Goal: Transaction & Acquisition: Purchase product/service

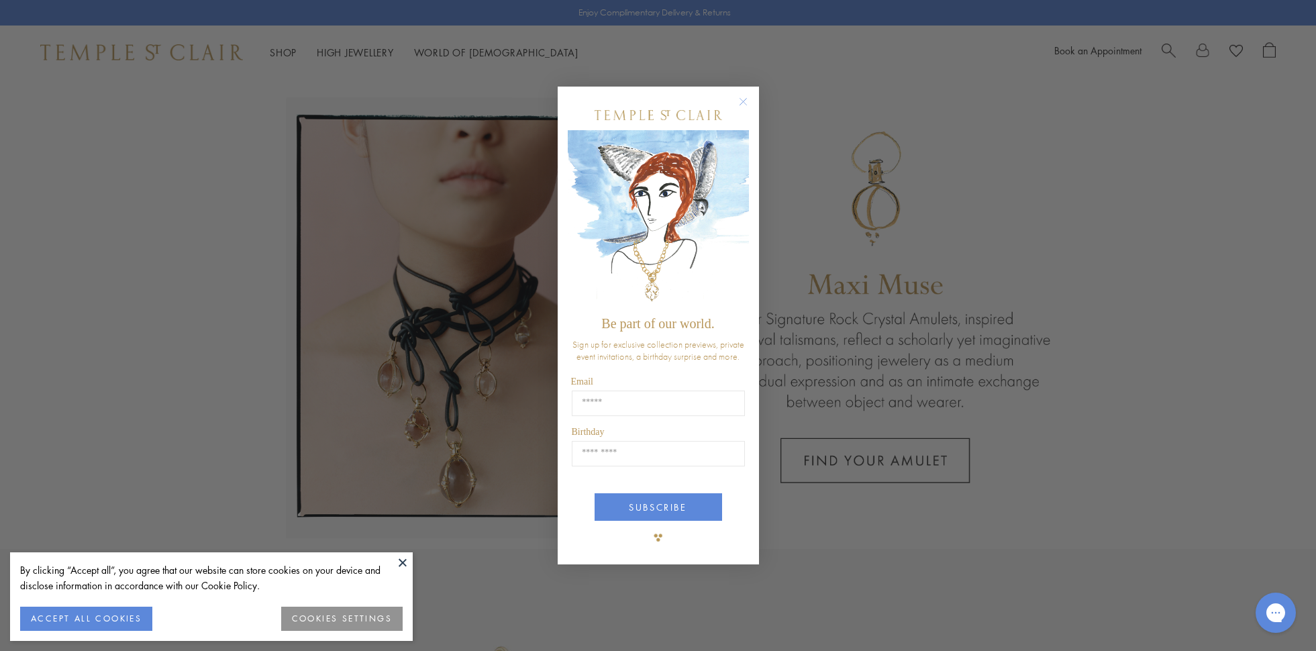
click at [737, 206] on img "POPUP Form" at bounding box center [658, 219] width 181 height 179
click at [740, 99] on circle "Close dialog" at bounding box center [743, 102] width 16 height 16
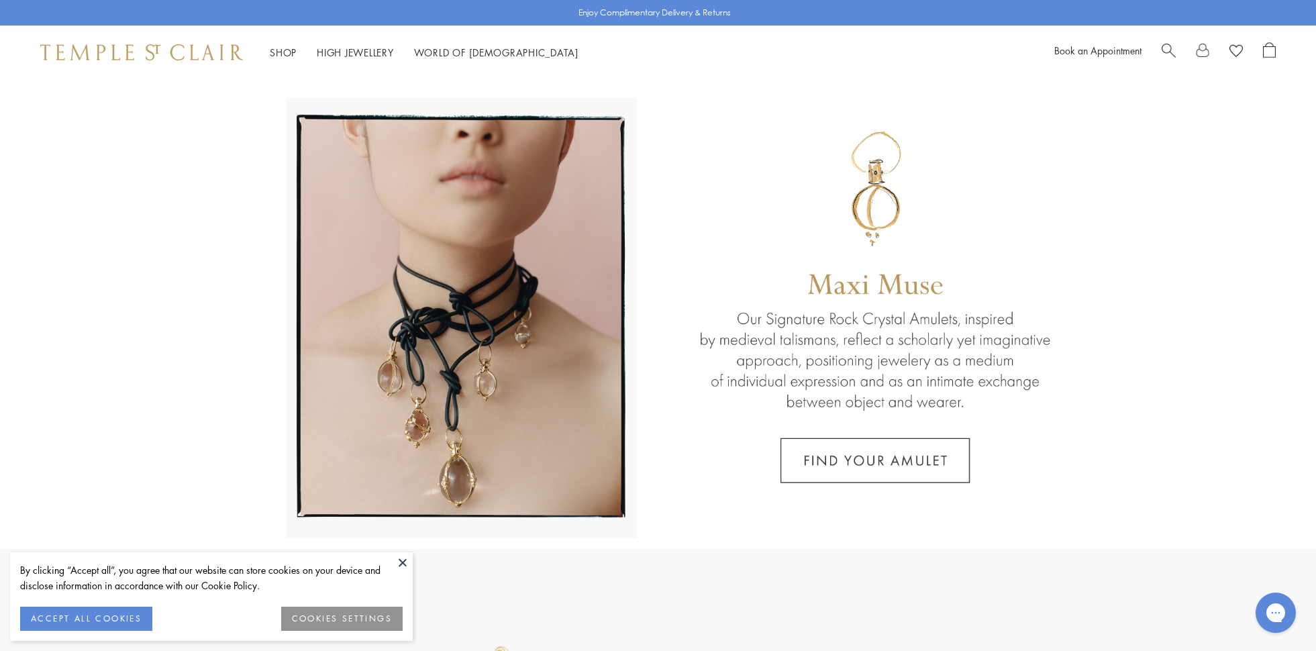
click at [897, 466] on link at bounding box center [658, 314] width 1316 height 470
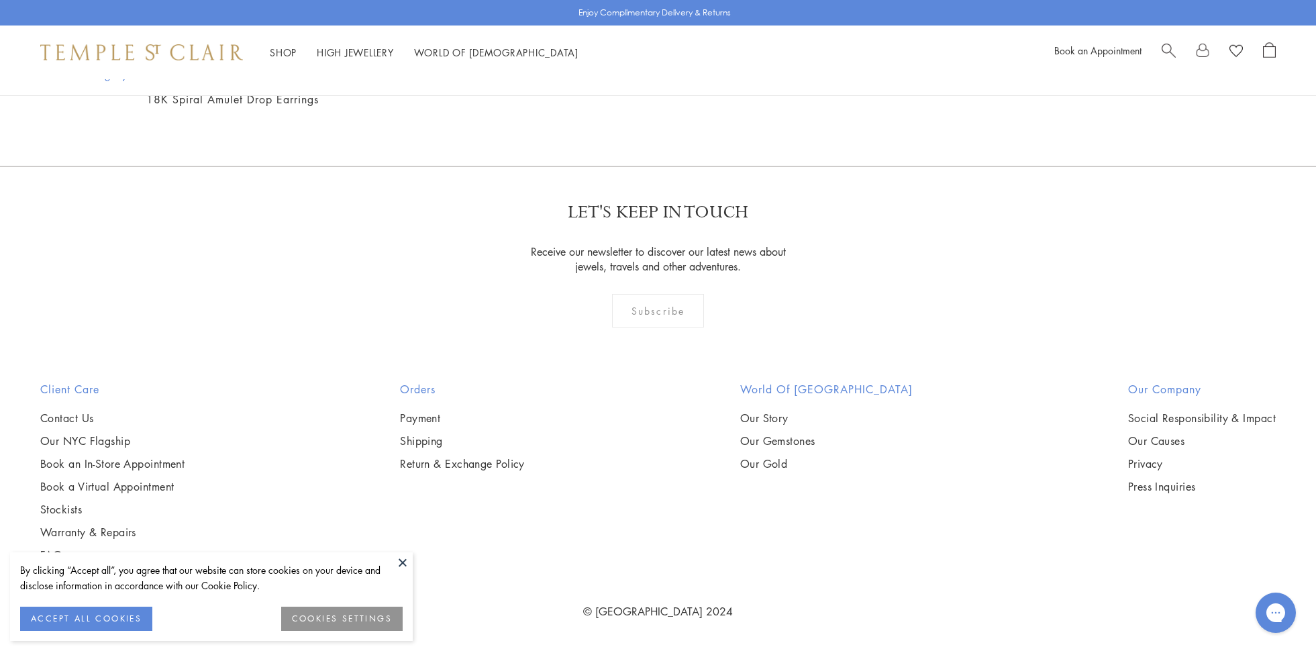
scroll to position [7920, 0]
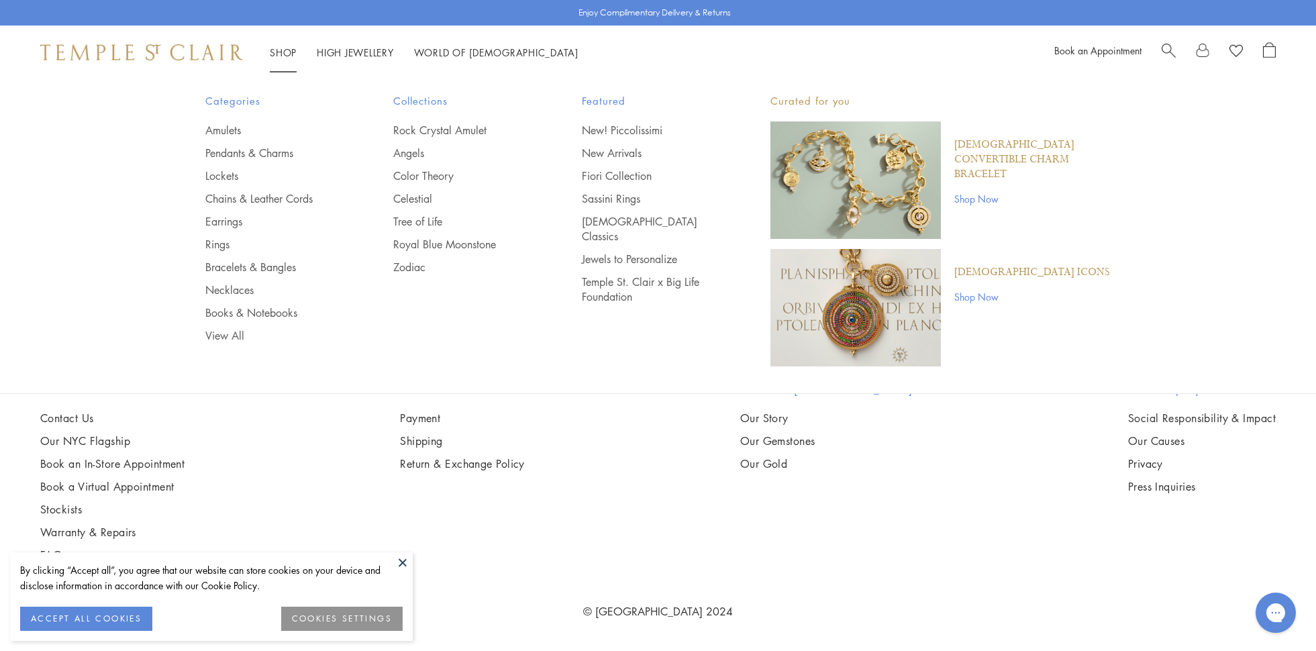
click at [283, 52] on link "Shop Shop" at bounding box center [283, 52] width 27 height 13
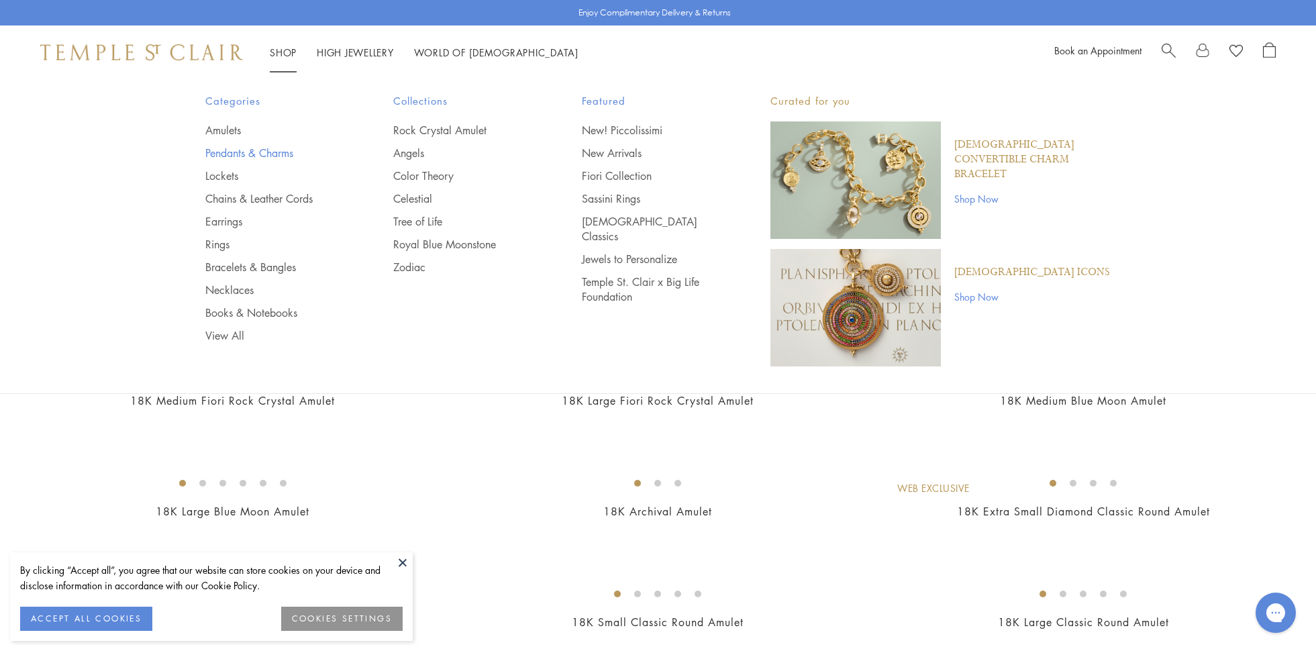
click at [243, 156] on link "Pendants & Charms" at bounding box center [272, 153] width 135 height 15
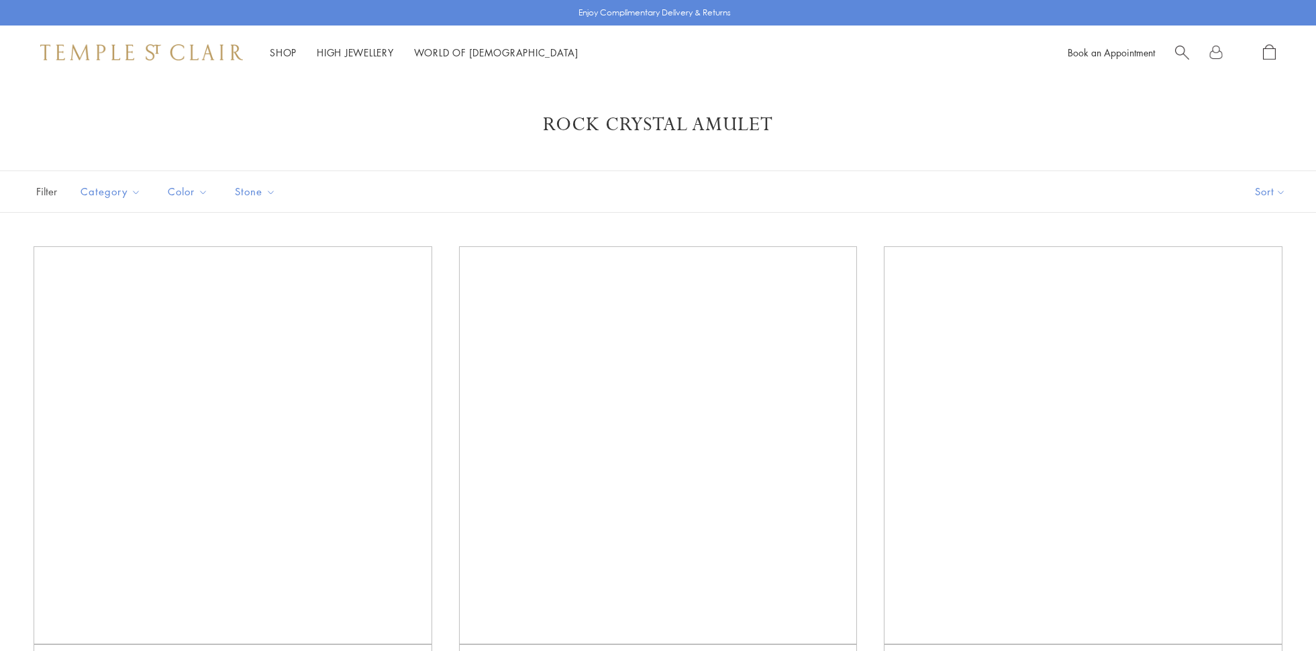
click at [282, 52] on link "Shop Shop" at bounding box center [283, 52] width 27 height 13
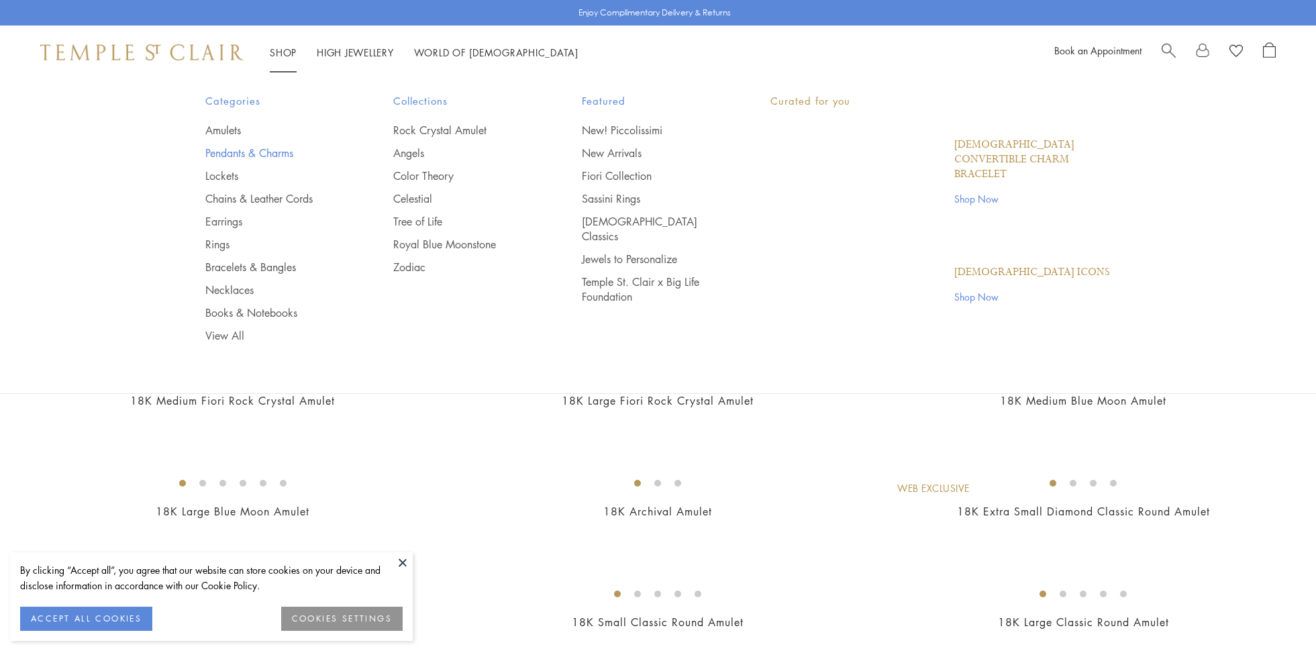
click at [273, 154] on link "Pendants & Charms" at bounding box center [272, 153] width 135 height 15
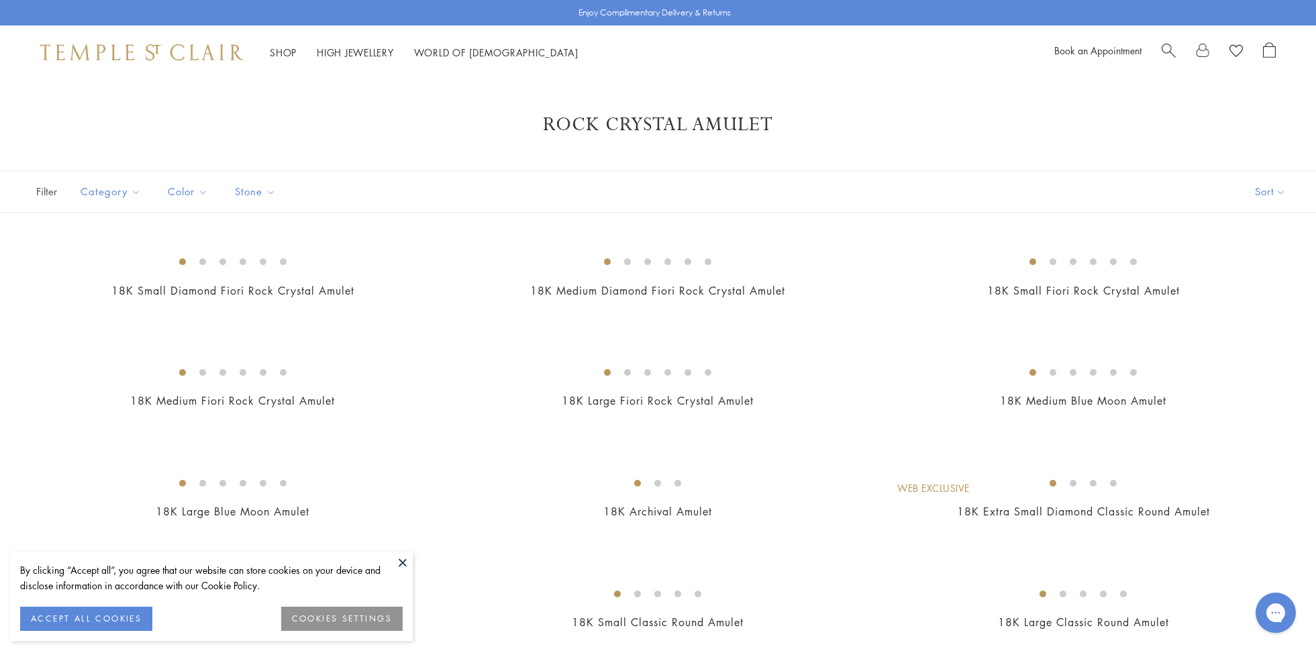
click at [405, 564] on button at bounding box center [403, 562] width 20 height 20
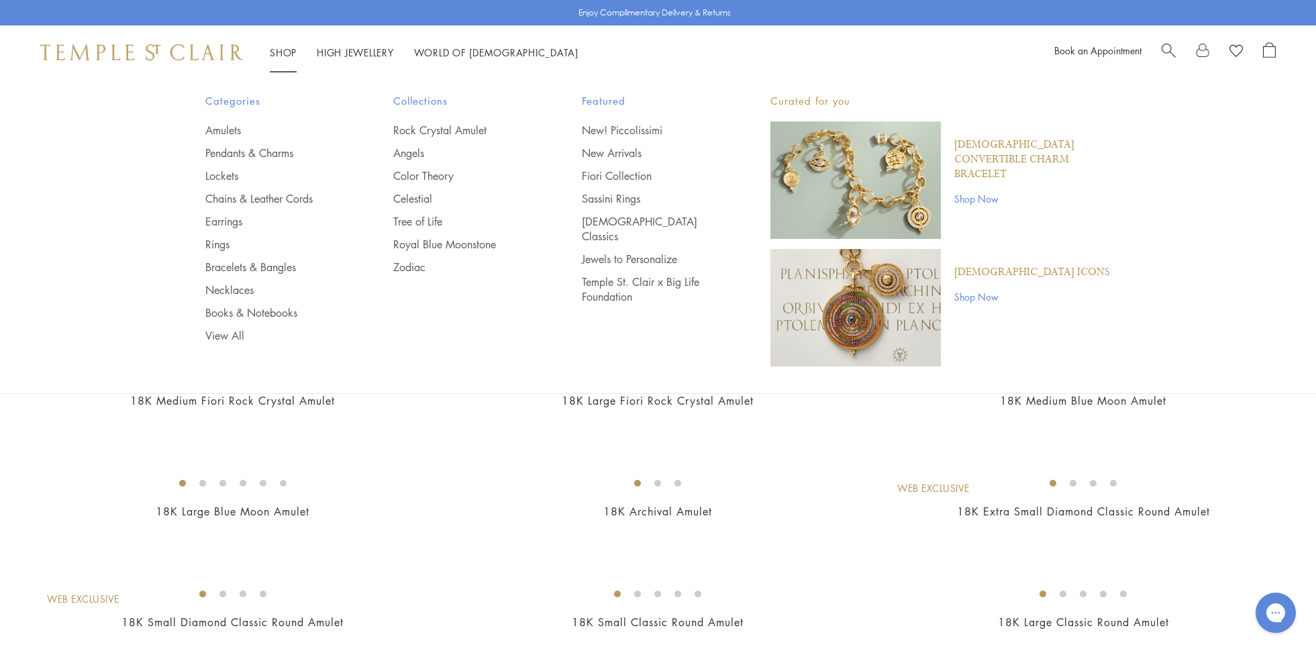
click at [277, 50] on link "Shop Shop" at bounding box center [283, 52] width 27 height 13
click at [242, 154] on link "Pendants & Charms" at bounding box center [272, 153] width 135 height 15
click at [242, 152] on link "Pendants & Charms" at bounding box center [272, 153] width 135 height 15
click at [211, 335] on link "View All" at bounding box center [272, 335] width 135 height 15
click at [211, 334] on link "View All" at bounding box center [272, 335] width 135 height 15
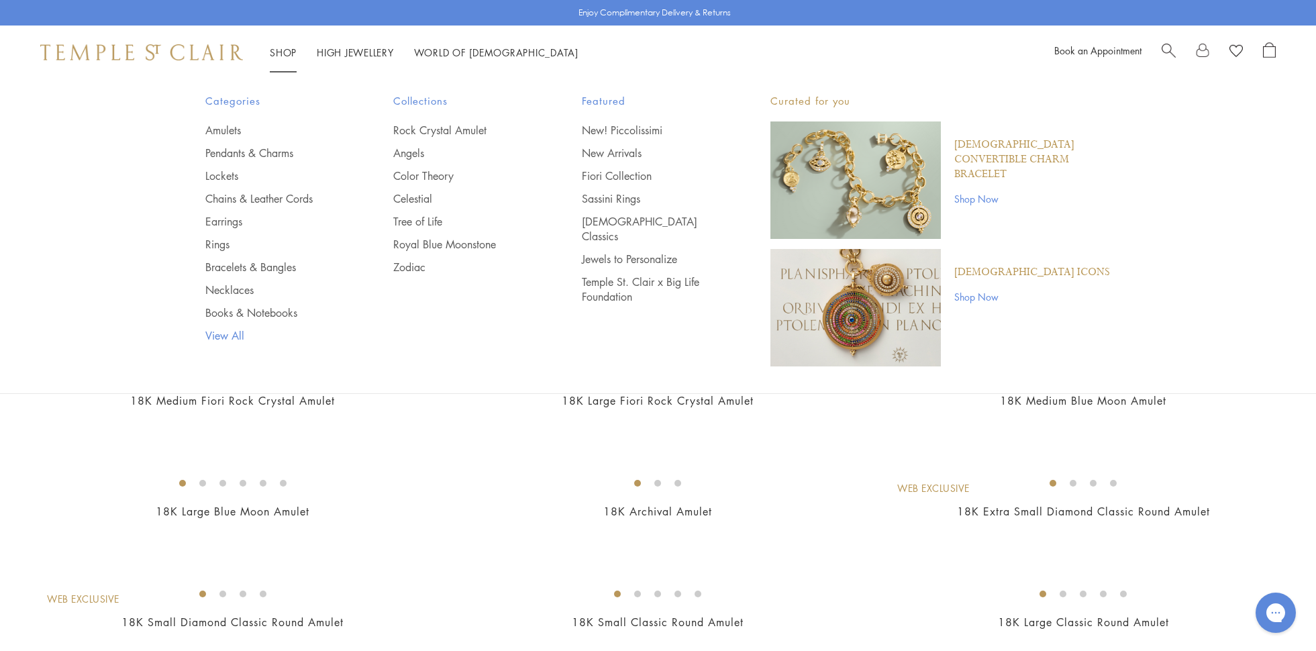
click at [211, 334] on link "View All" at bounding box center [272, 335] width 135 height 15
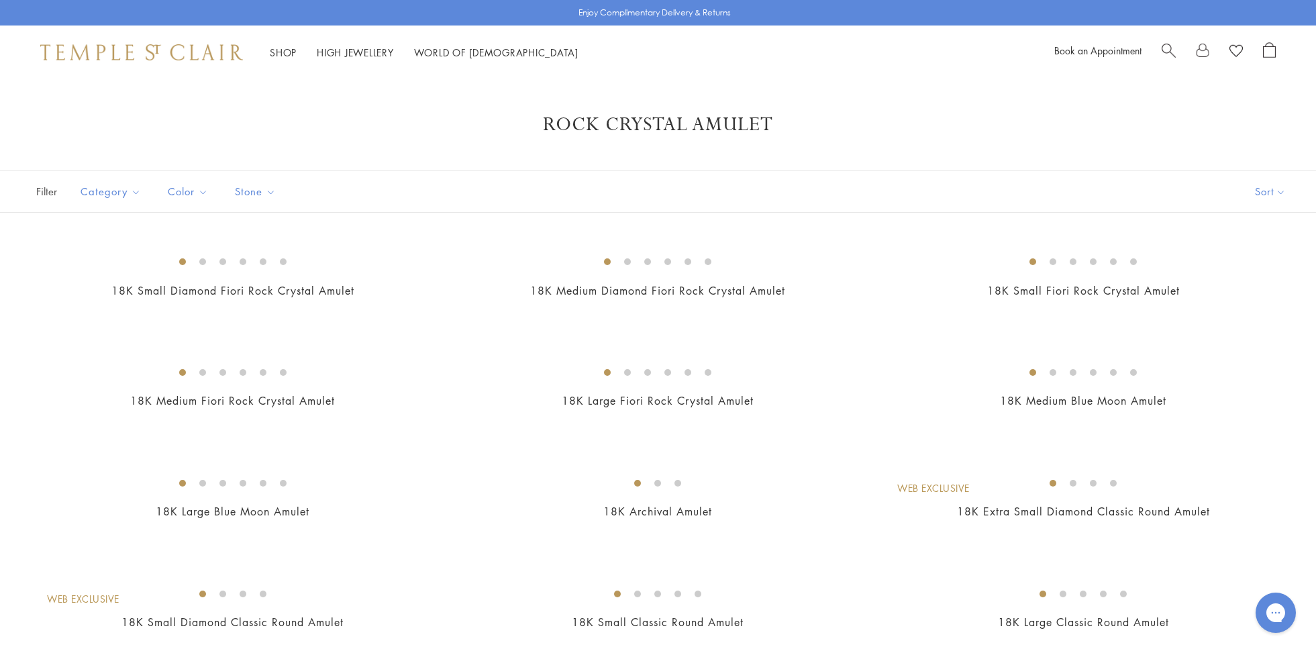
scroll to position [7920, 0]
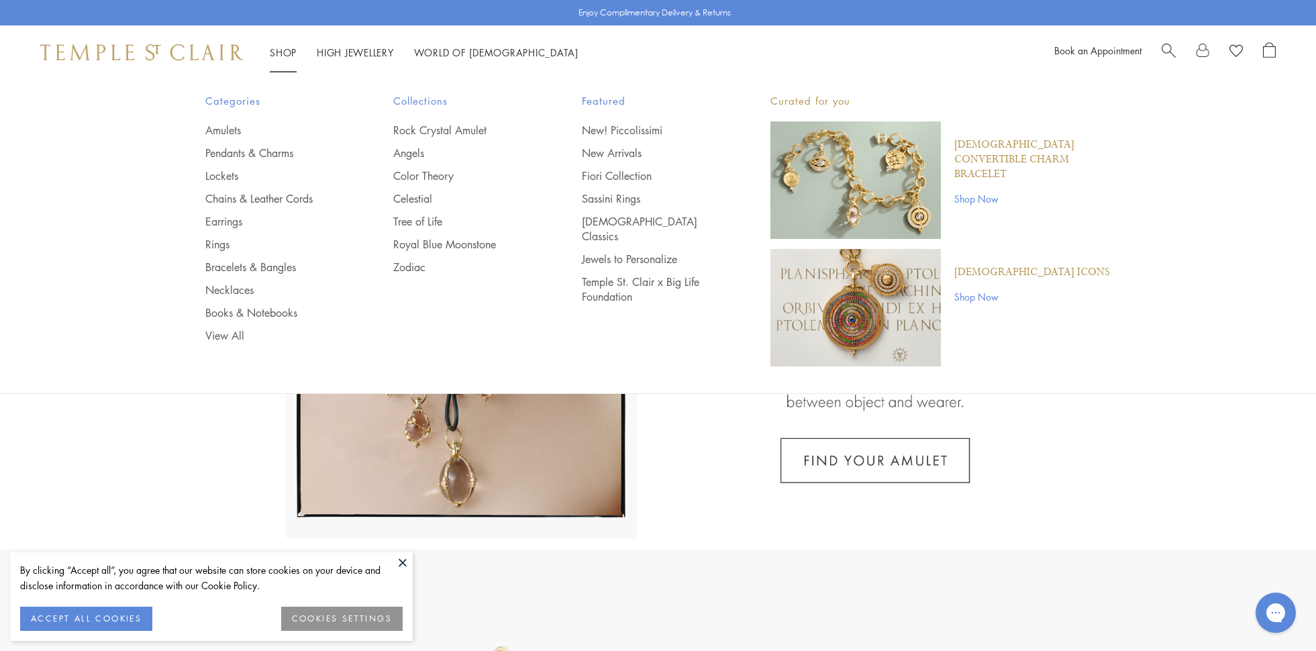
click at [285, 54] on link "Shop Shop" at bounding box center [283, 52] width 27 height 13
click at [241, 334] on link "View All" at bounding box center [272, 335] width 135 height 15
click at [226, 336] on link "View All" at bounding box center [272, 335] width 135 height 15
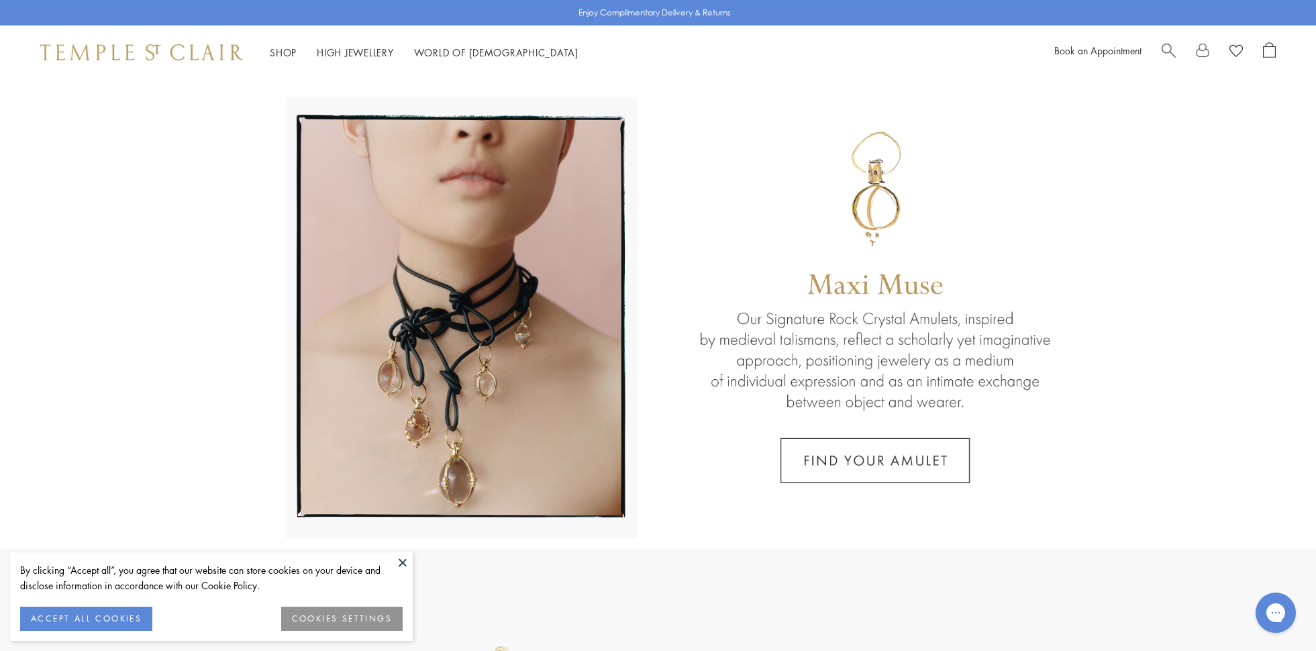
click at [403, 562] on button at bounding box center [403, 562] width 20 height 20
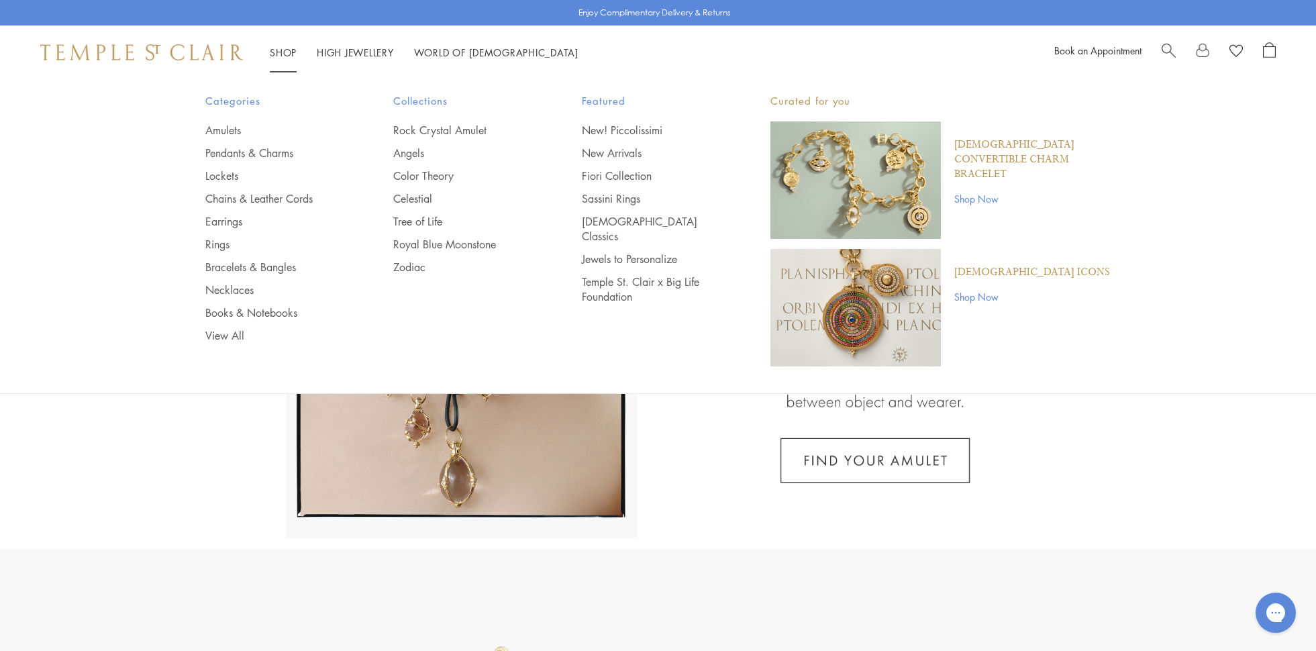
click at [280, 48] on link "Shop Shop" at bounding box center [283, 52] width 27 height 13
click at [228, 332] on link "View All" at bounding box center [272, 335] width 135 height 15
click at [242, 336] on link "View All" at bounding box center [272, 335] width 135 height 15
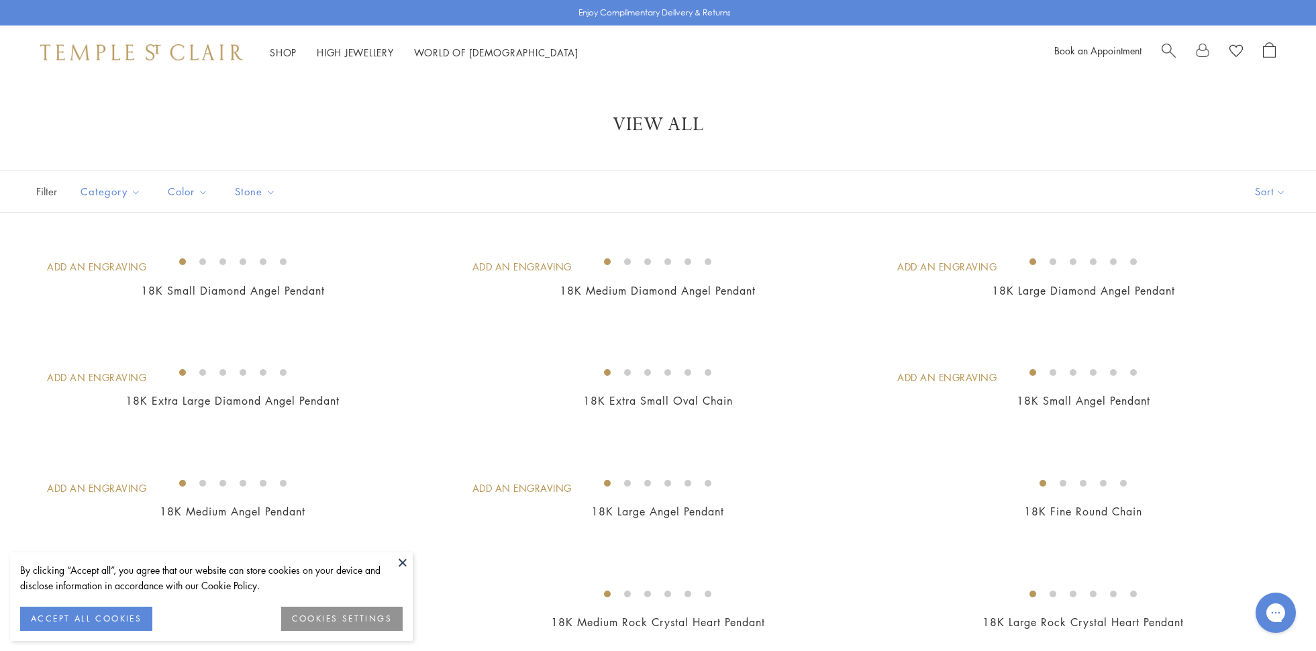
click at [399, 564] on button at bounding box center [403, 562] width 20 height 20
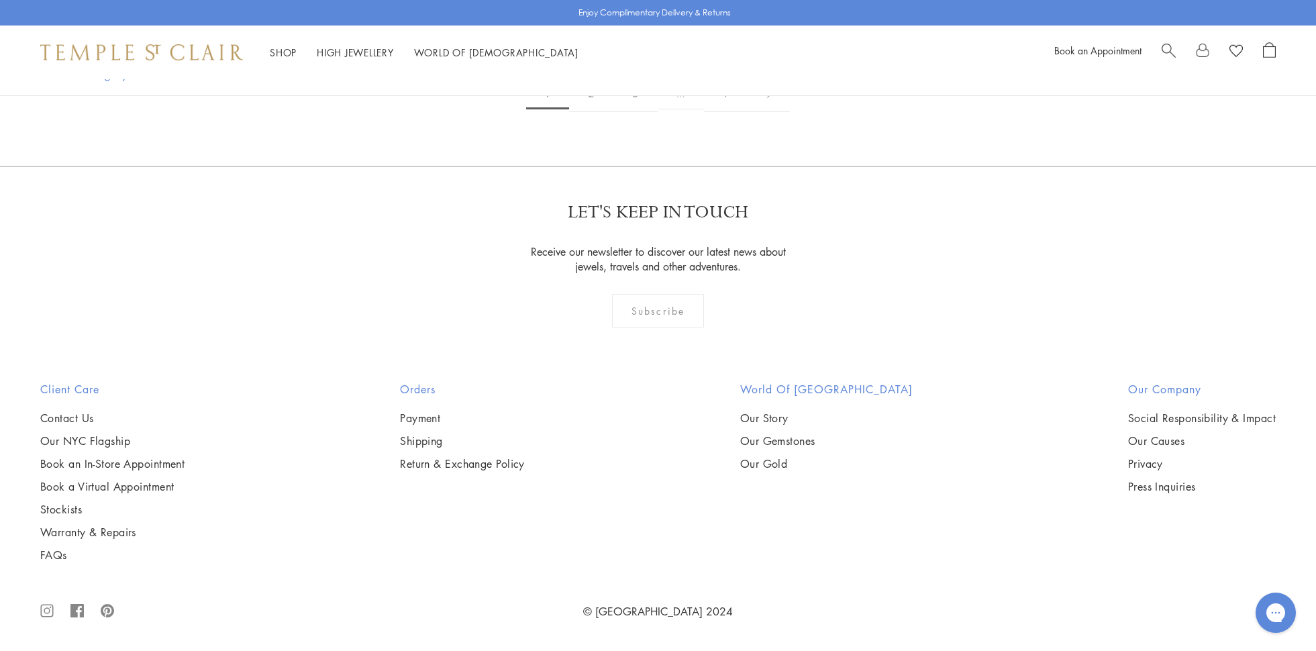
scroll to position [13536, 0]
click at [587, 112] on link "2" at bounding box center [591, 93] width 44 height 37
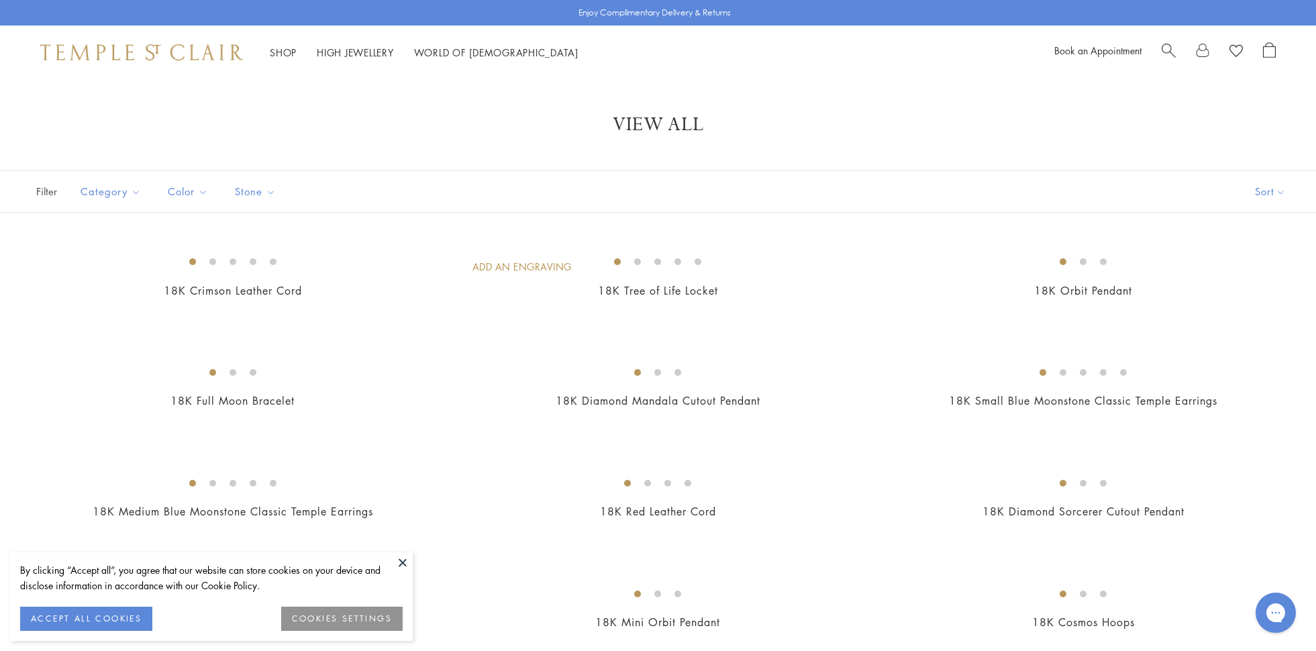
click at [403, 562] on button at bounding box center [403, 562] width 20 height 20
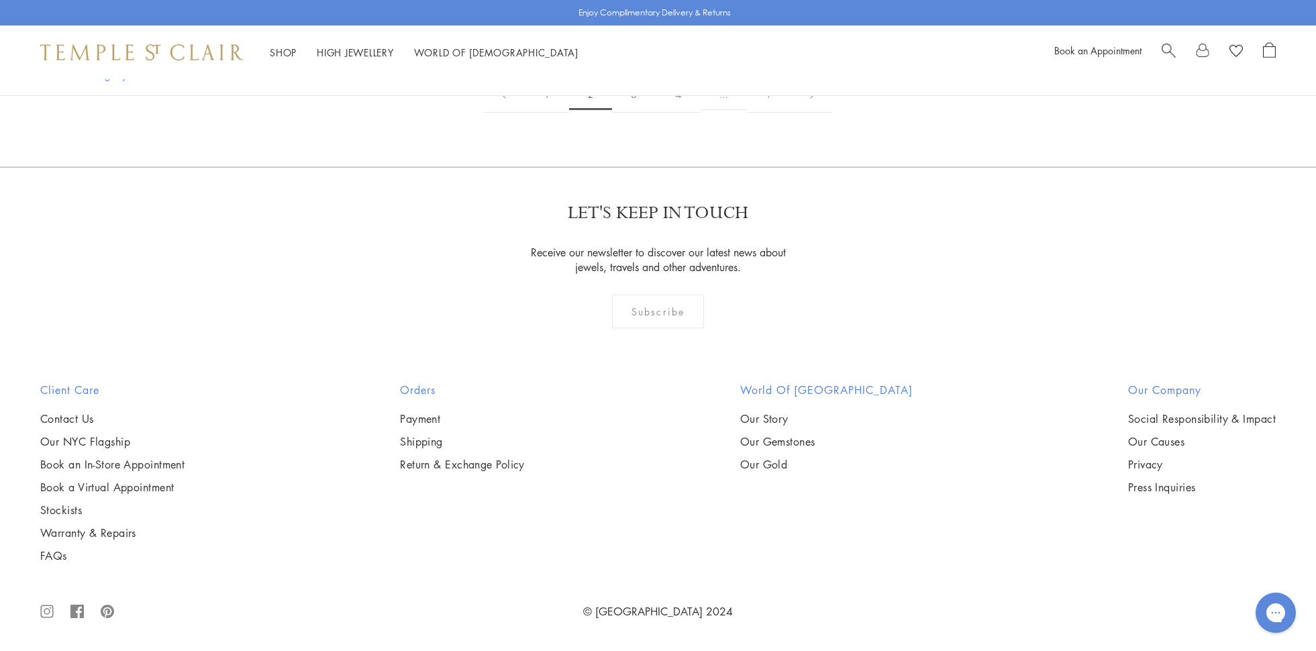
scroll to position [9229, 0]
click at [631, 113] on link "3" at bounding box center [634, 94] width 44 height 37
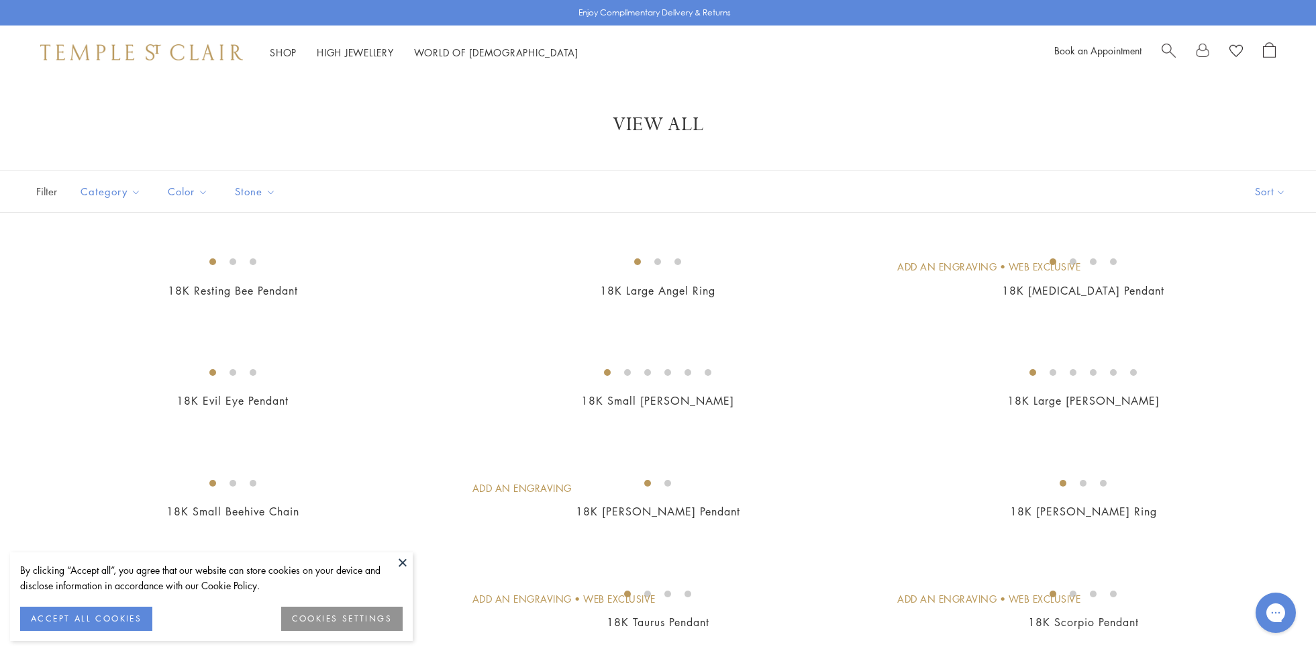
click at [404, 561] on button at bounding box center [403, 562] width 20 height 20
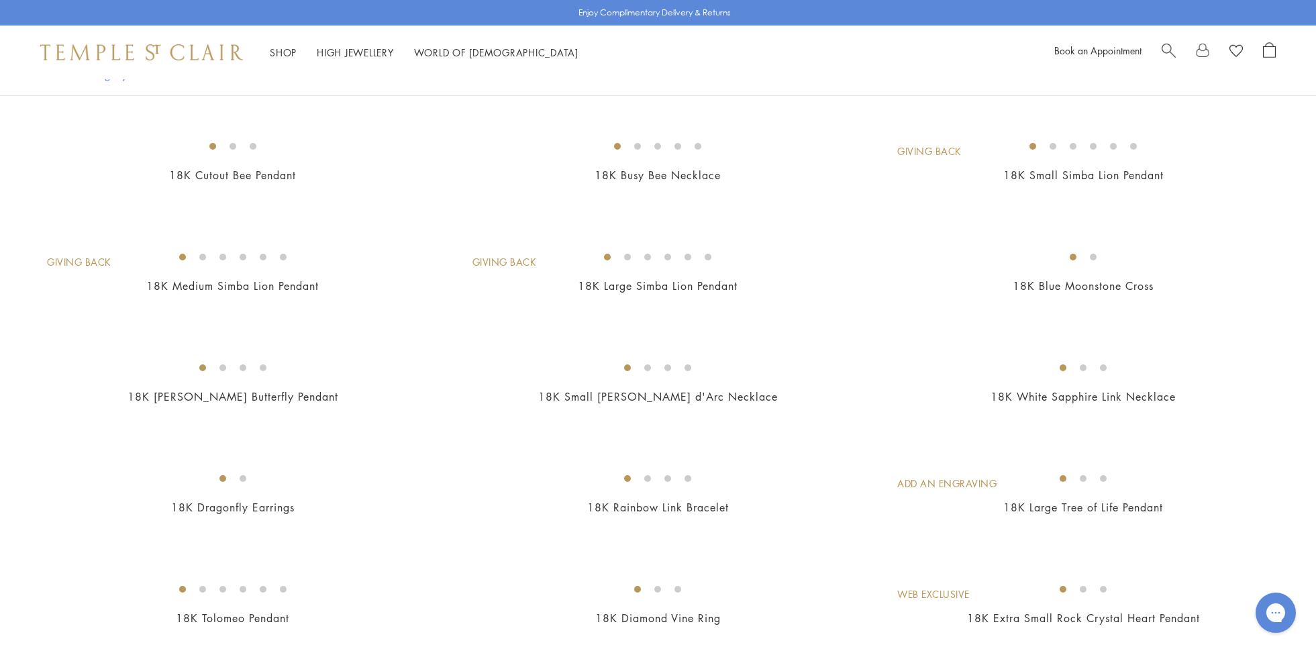
scroll to position [615, 0]
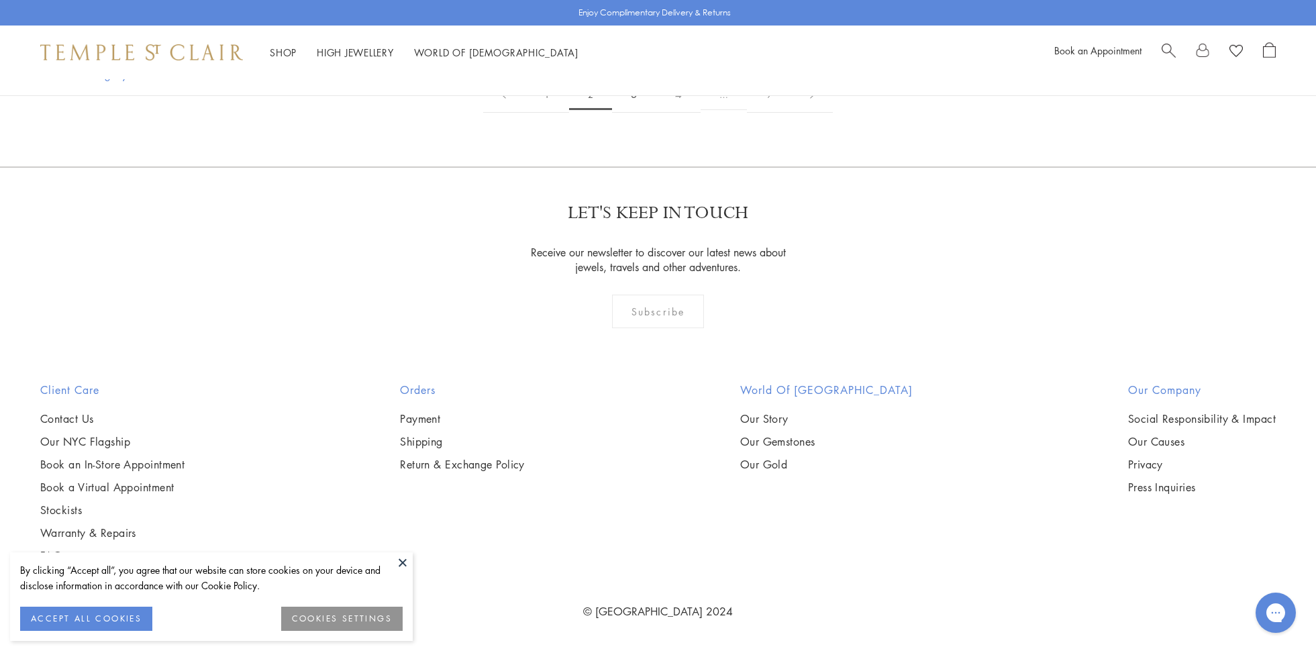
click at [630, 113] on link "3" at bounding box center [634, 94] width 44 height 37
click at [652, 113] on link "4" at bounding box center [656, 94] width 44 height 37
click at [681, 113] on link "5" at bounding box center [678, 94] width 44 height 37
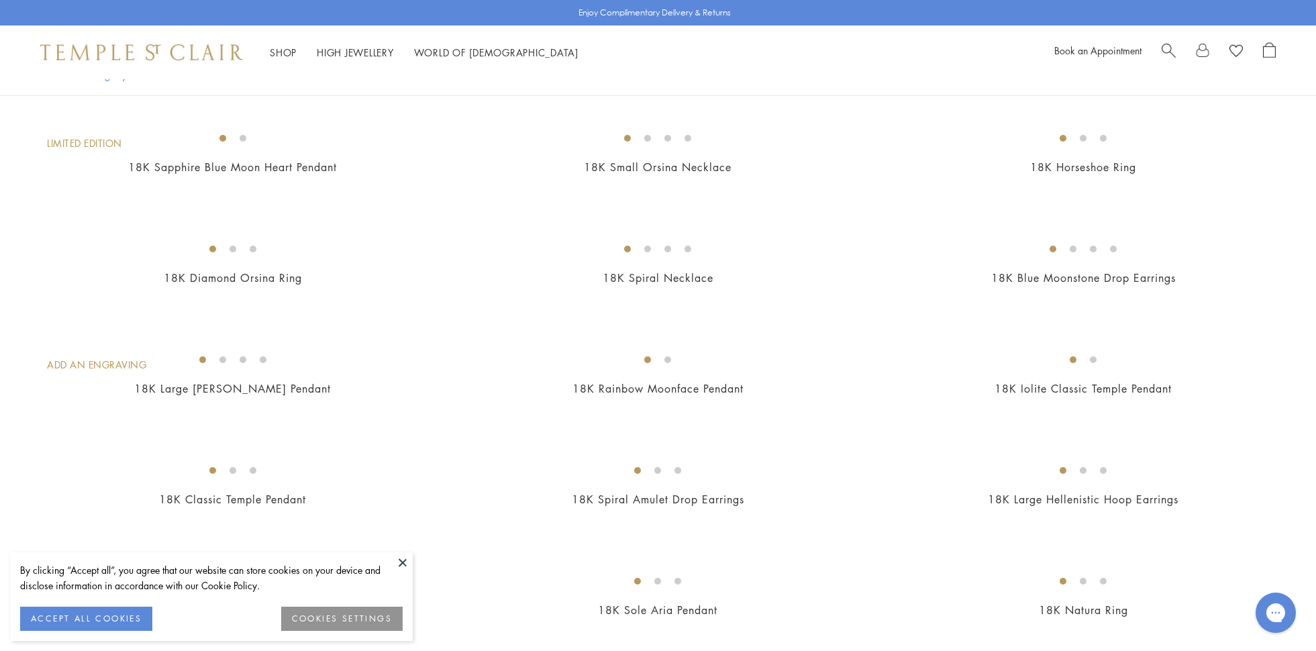
scroll to position [1538, 0]
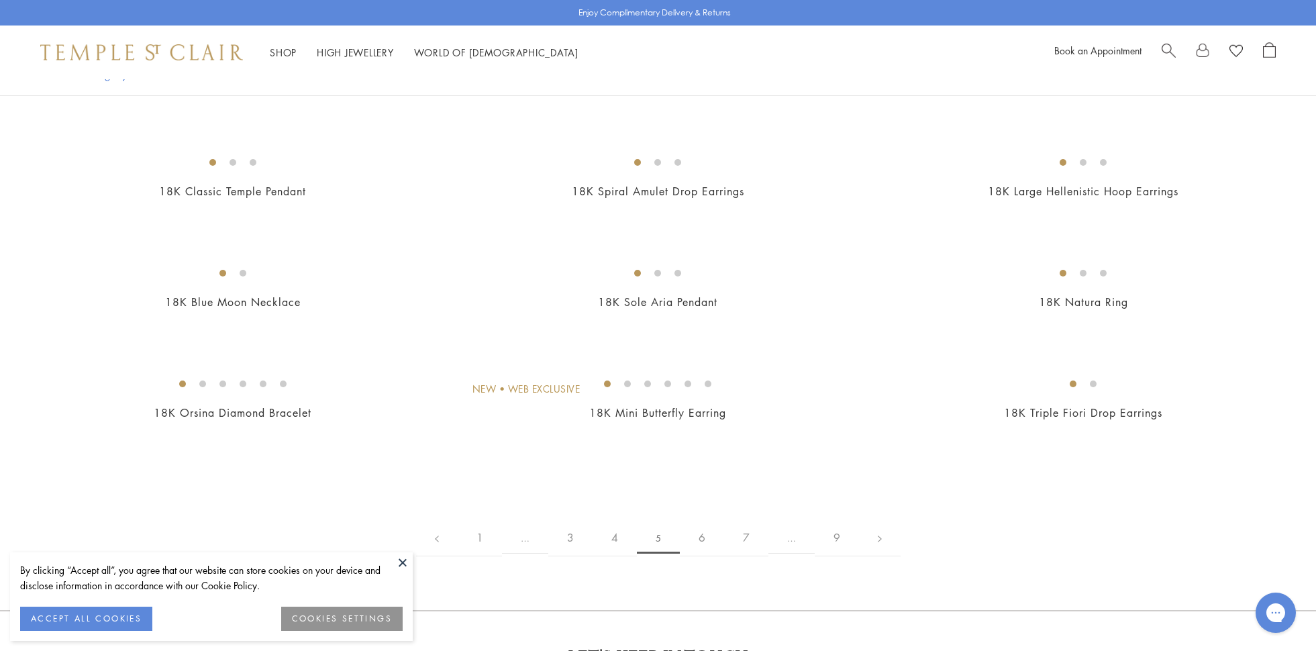
click at [0, 0] on img at bounding box center [0, 0] width 0 height 0
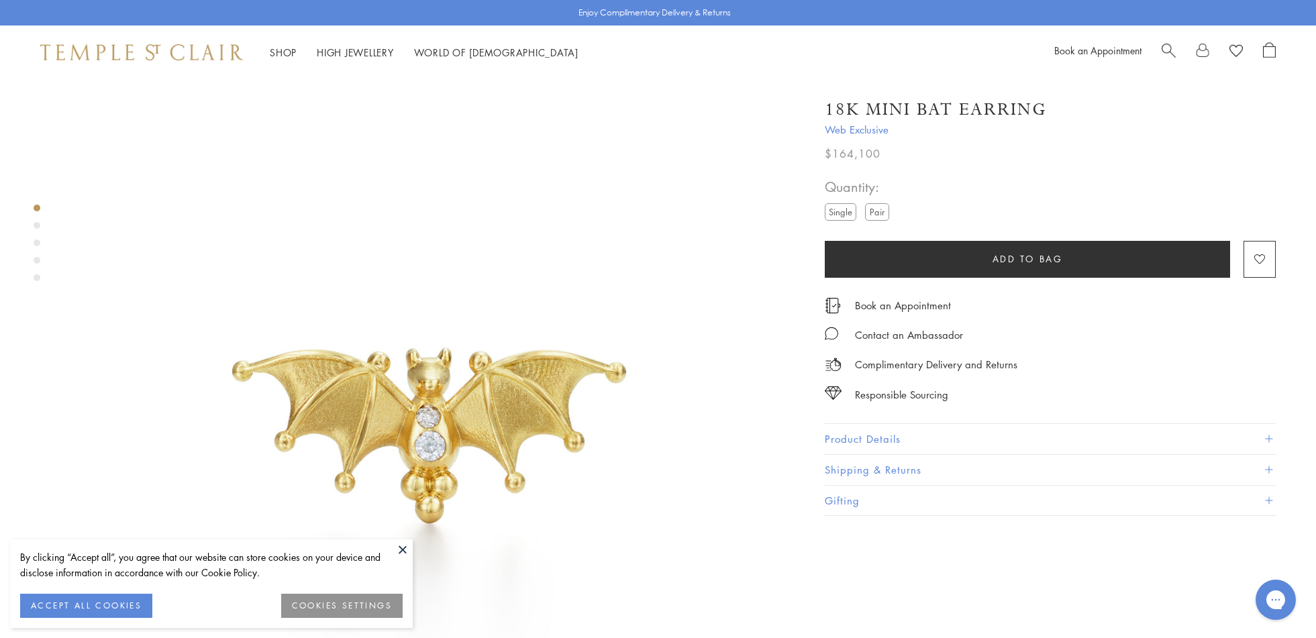
click at [877, 211] on label "Pair" at bounding box center [877, 211] width 24 height 17
click at [34, 222] on div "Product gallery navigation" at bounding box center [37, 246] width 7 height 91
click at [38, 225] on div "Product gallery navigation" at bounding box center [37, 225] width 7 height 7
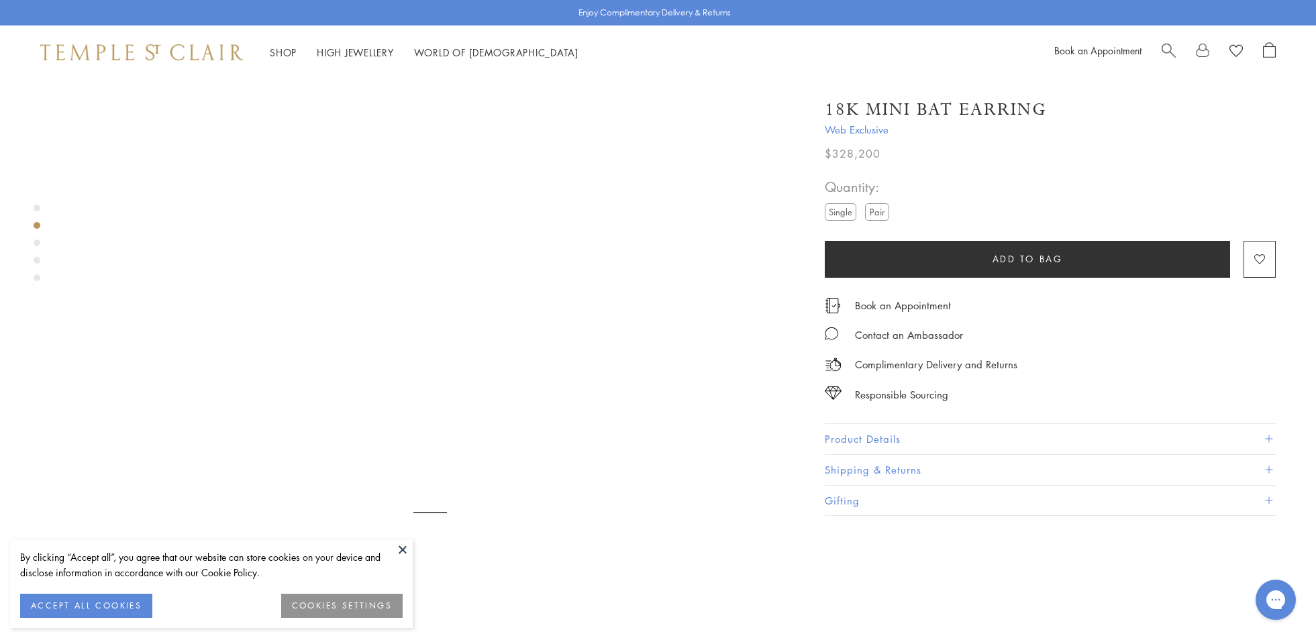
scroll to position [751, 0]
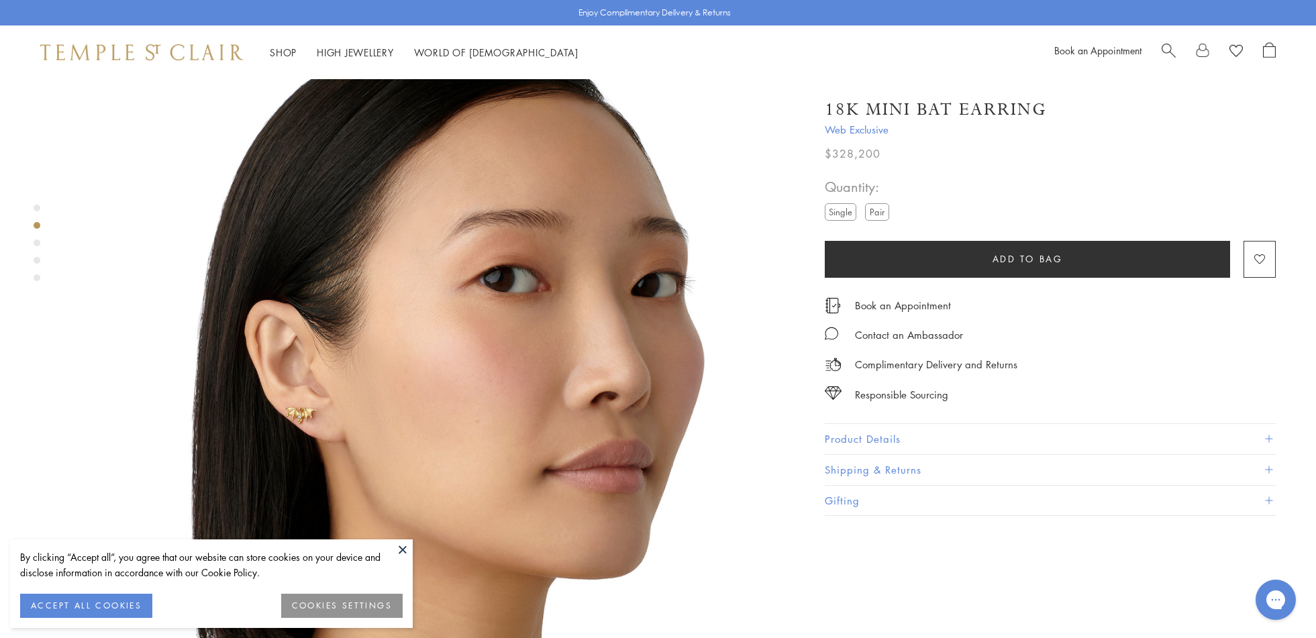
click at [38, 246] on div "Product gallery navigation" at bounding box center [37, 243] width 7 height 7
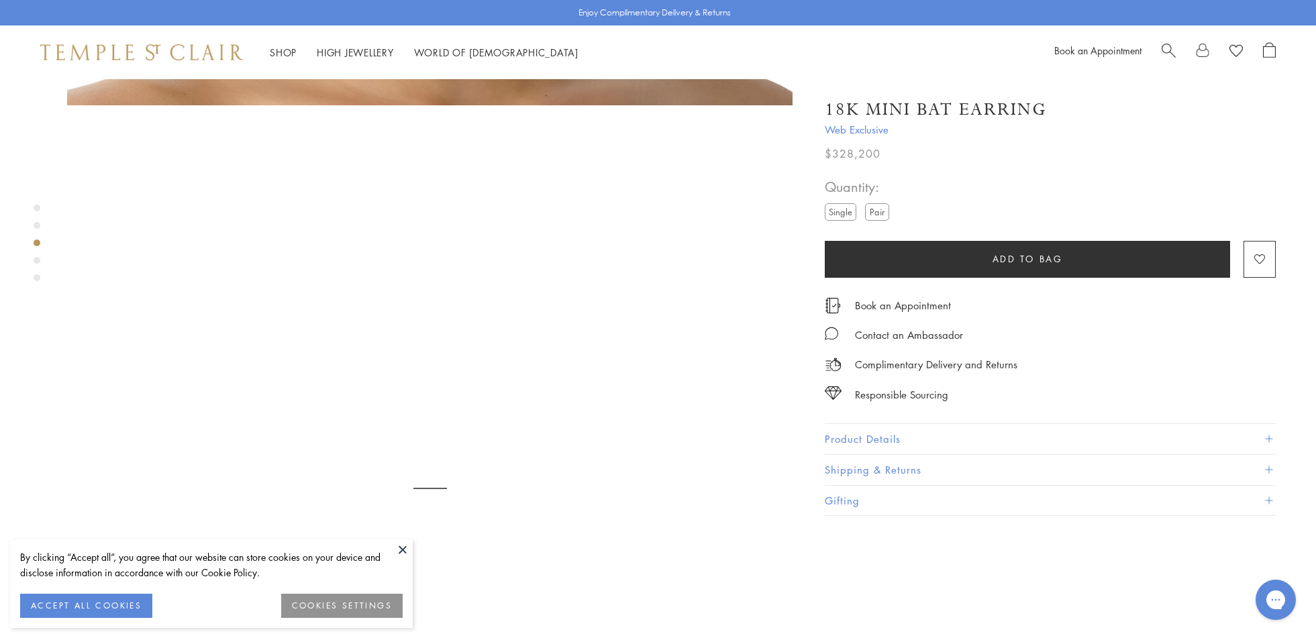
scroll to position [1477, 0]
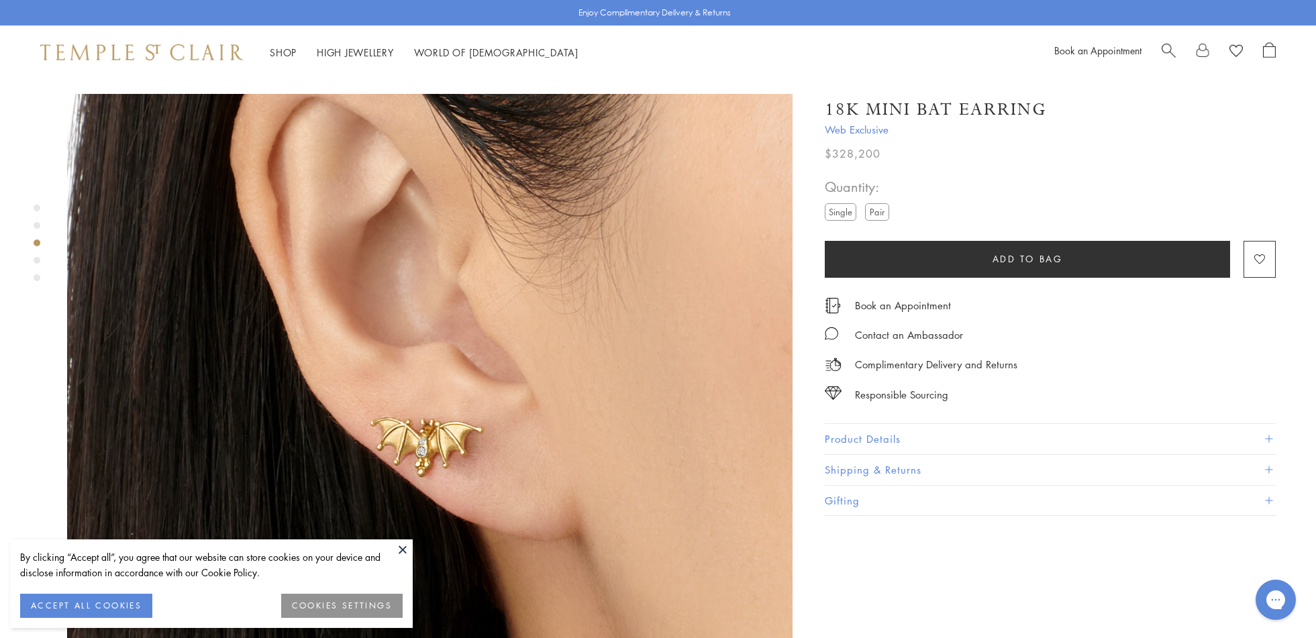
click at [38, 262] on div "Product gallery navigation" at bounding box center [37, 260] width 7 height 7
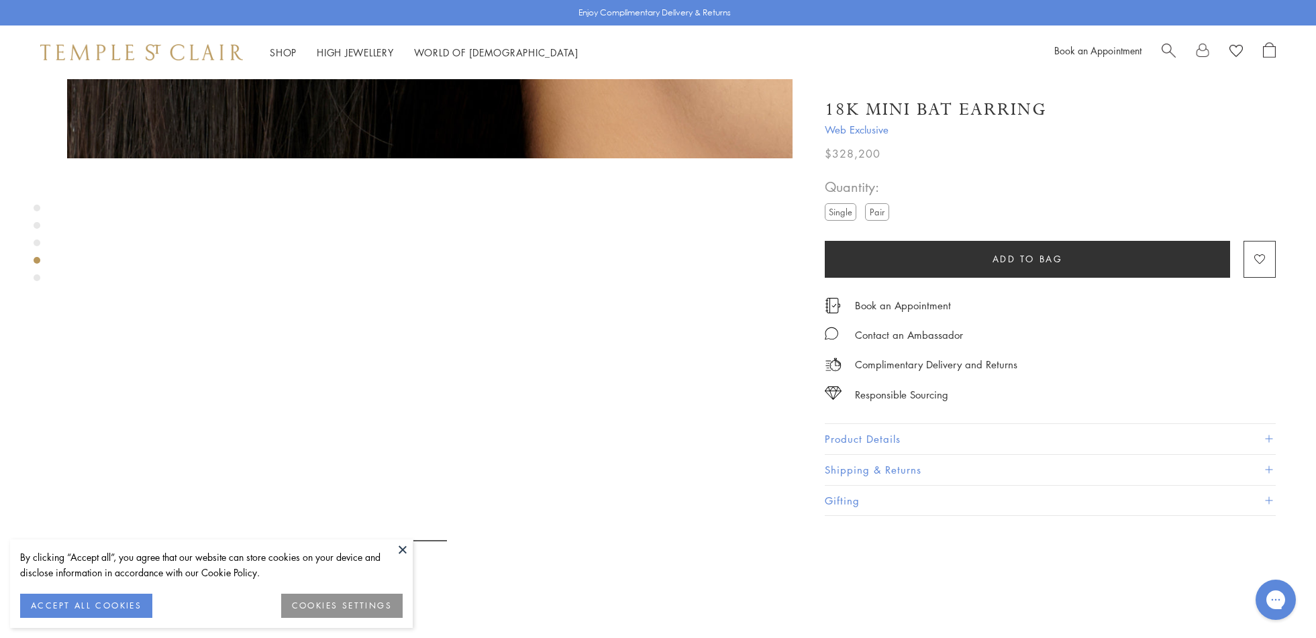
scroll to position [2203, 0]
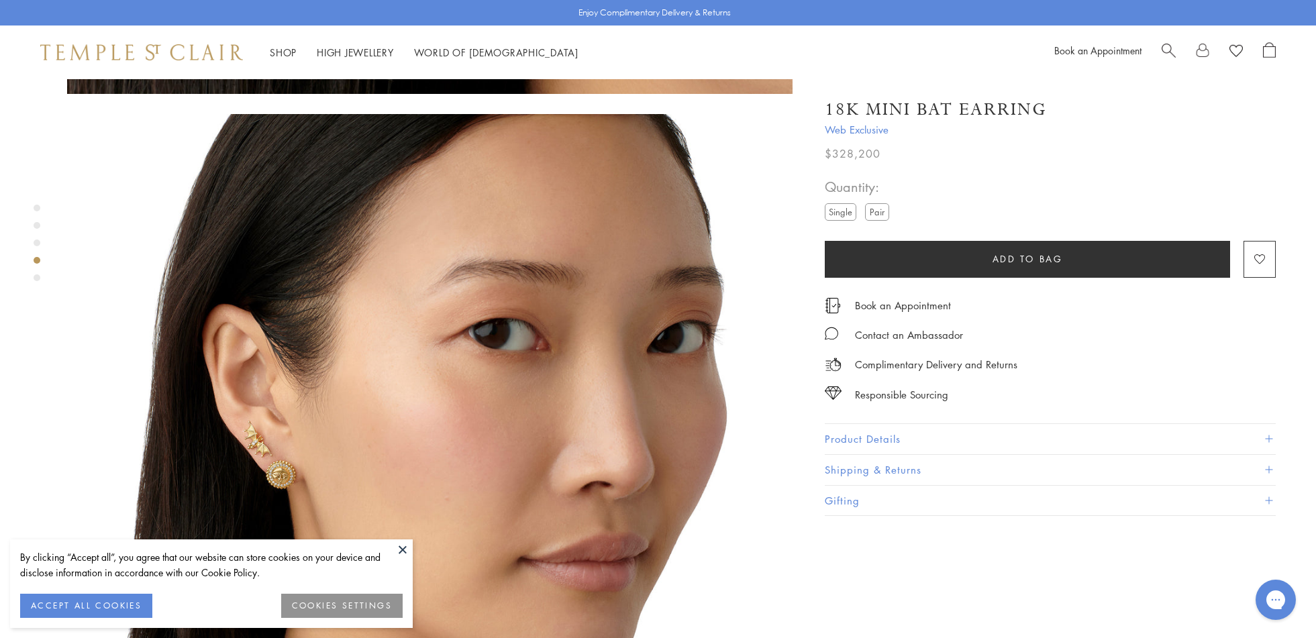
click at [38, 277] on div "Product gallery navigation" at bounding box center [37, 278] width 7 height 7
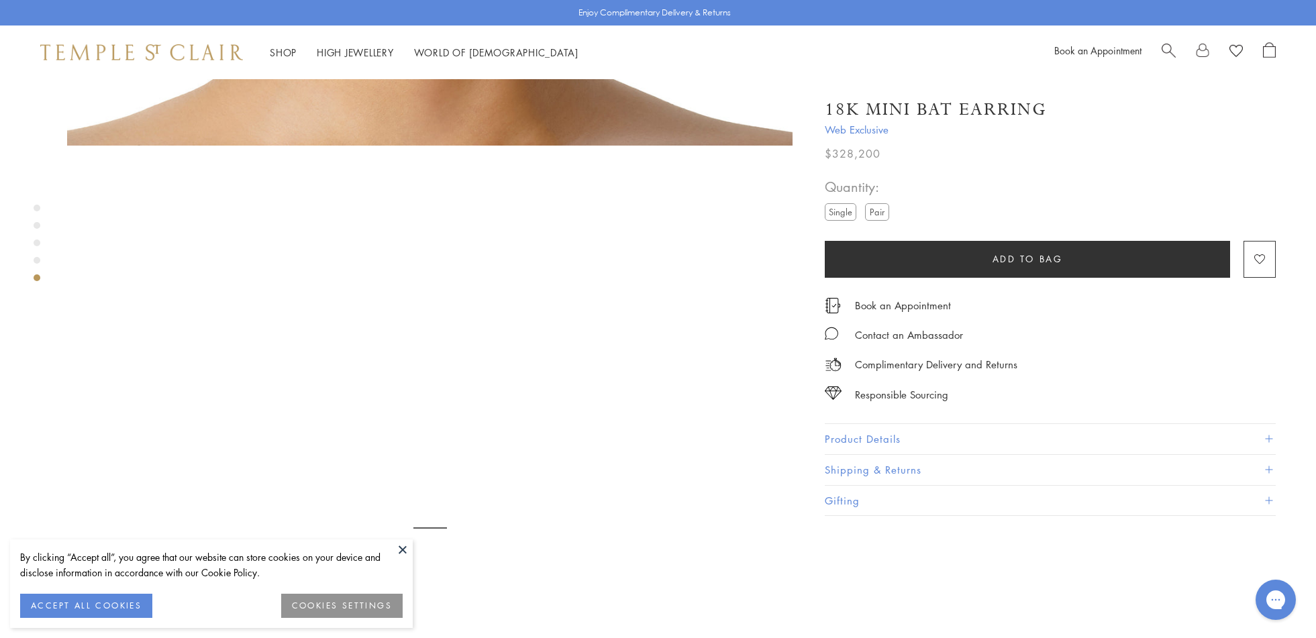
scroll to position [2928, 0]
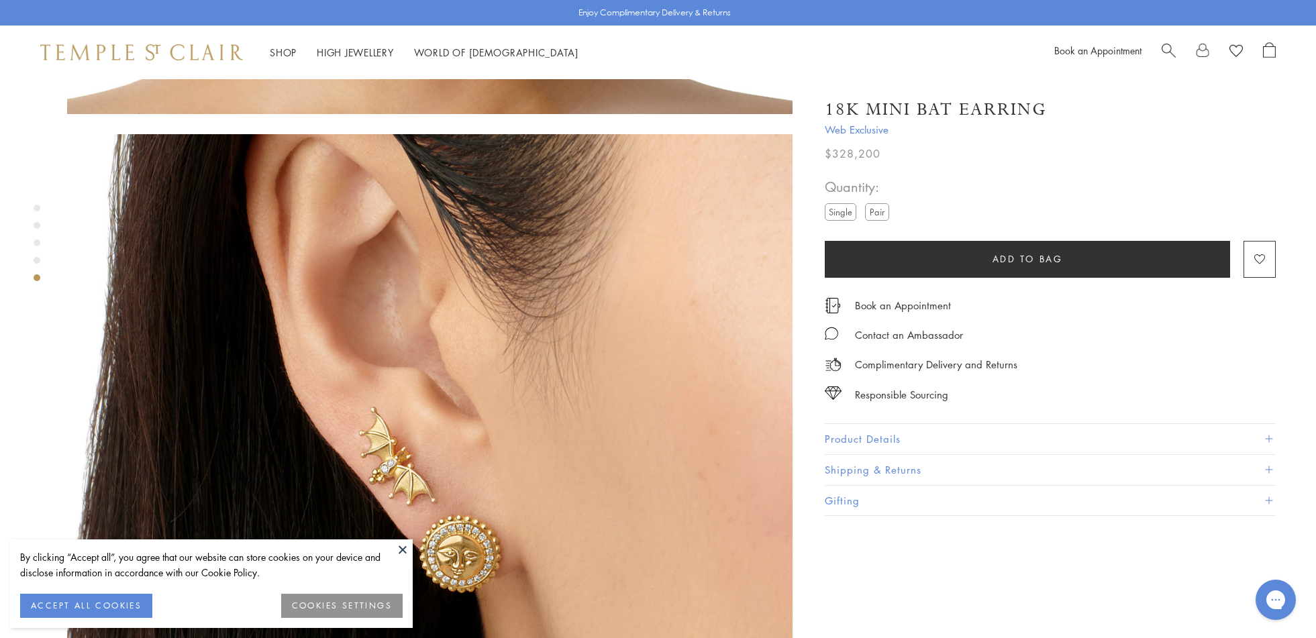
click at [836, 434] on button "Product Details" at bounding box center [1050, 439] width 451 height 30
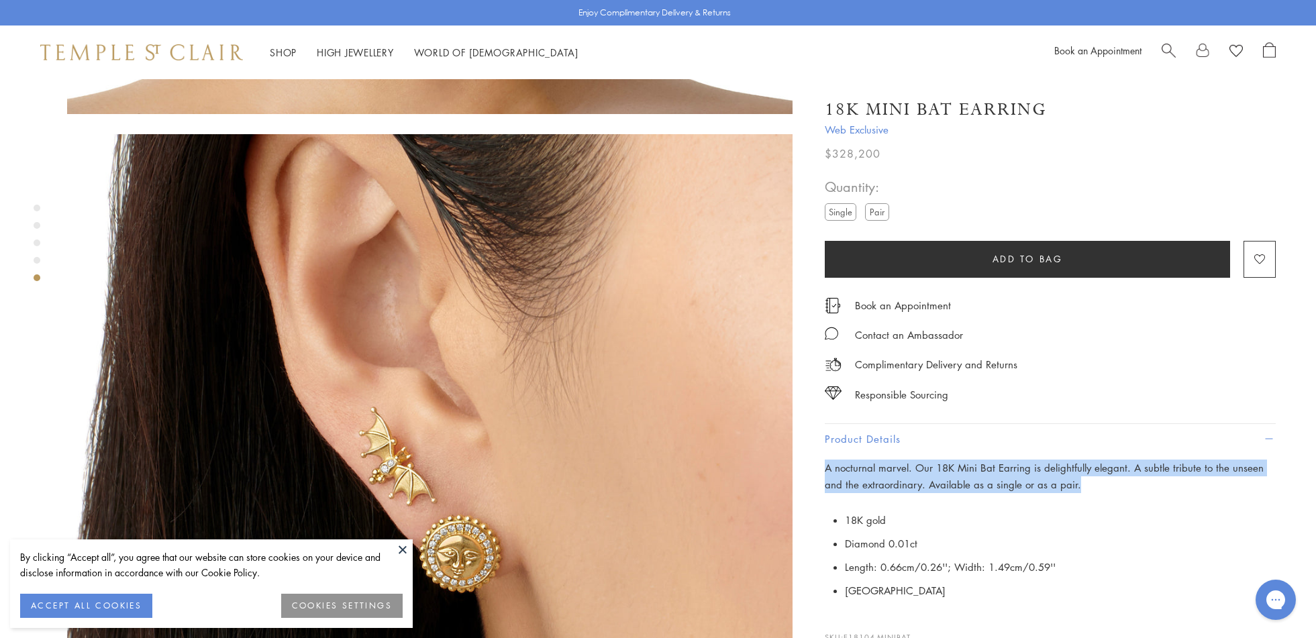
drag, startPoint x: 1055, startPoint y: 482, endPoint x: 827, endPoint y: 459, distance: 229.3
click at [824, 459] on div "18K Mini Bat Earring Web Exclusive $328,200 A nocturnal marvel. Our 18K Mini Ba…" at bounding box center [1041, 426] width 470 height 683
drag, startPoint x: 827, startPoint y: 459, endPoint x: 867, endPoint y: 461, distance: 40.3
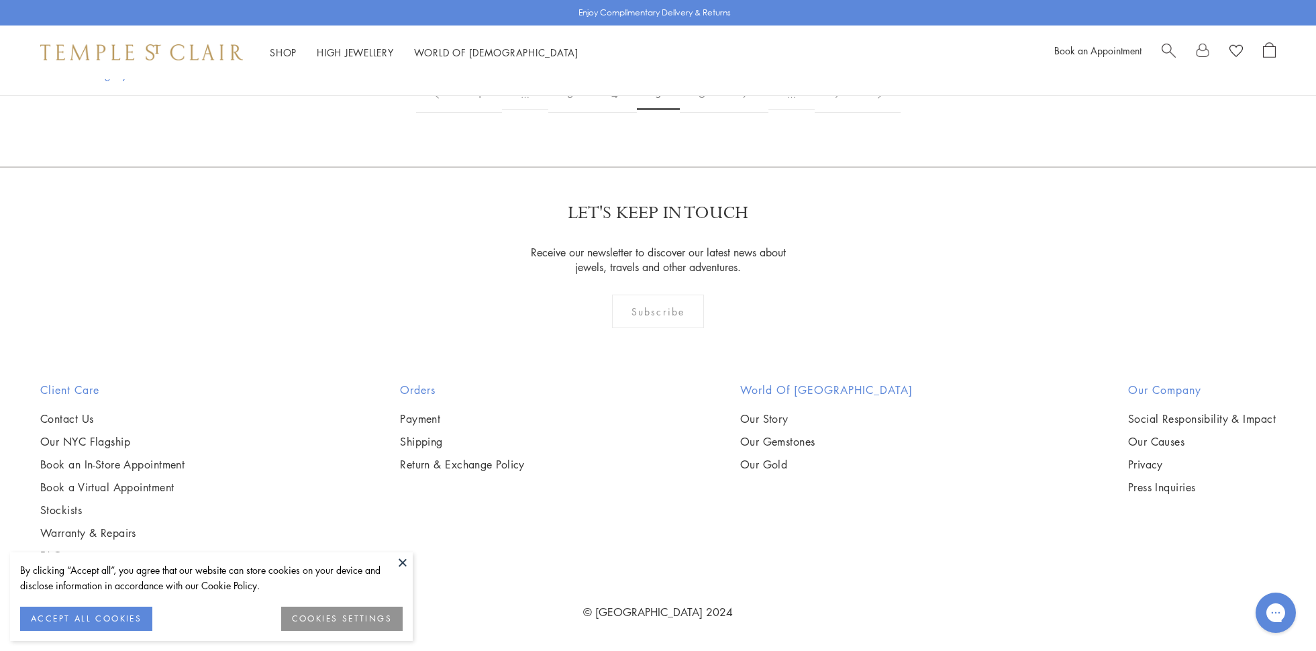
scroll to position [7679, 0]
click at [697, 113] on link "6" at bounding box center [702, 94] width 44 height 37
click at [699, 113] on link "6" at bounding box center [702, 94] width 44 height 37
click at [701, 113] on link "6" at bounding box center [702, 94] width 44 height 37
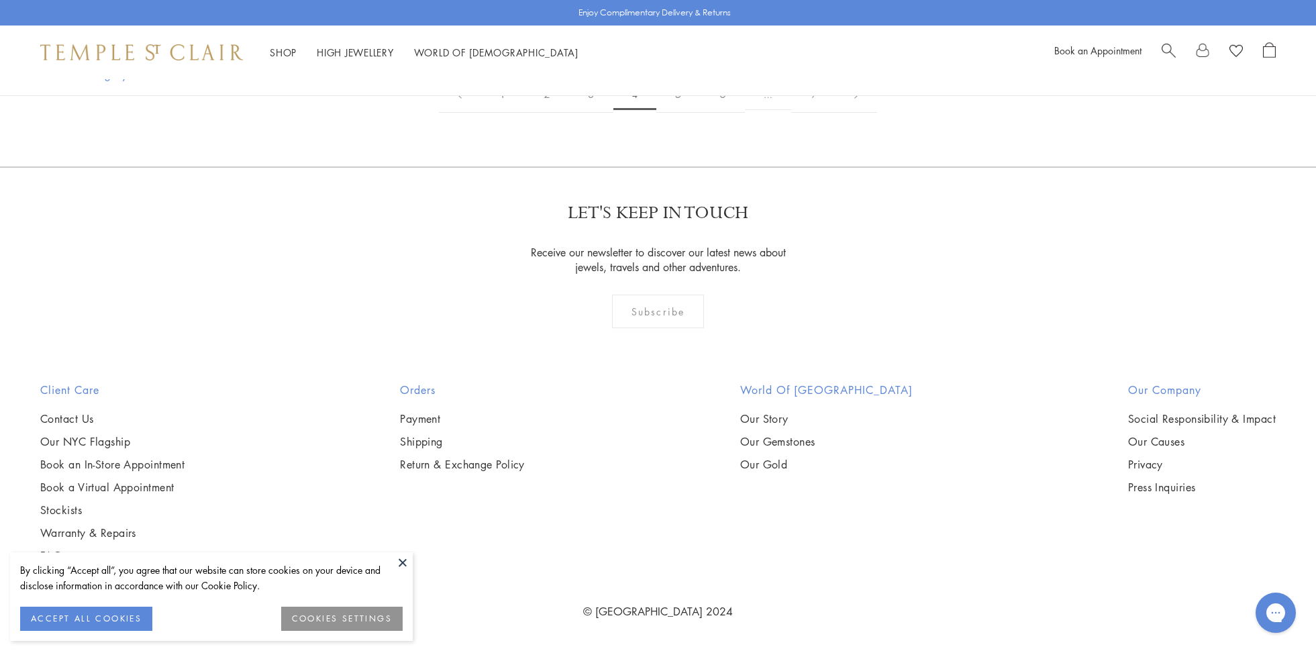
scroll to position [9136, 0]
click at [676, 113] on link "5" at bounding box center [678, 94] width 44 height 37
click at [403, 558] on button at bounding box center [403, 562] width 20 height 20
drag, startPoint x: 122, startPoint y: 618, endPoint x: 175, endPoint y: 607, distance: 53.4
click at [124, 618] on button "ACCEPT ALL COOKIES" at bounding box center [86, 619] width 132 height 24
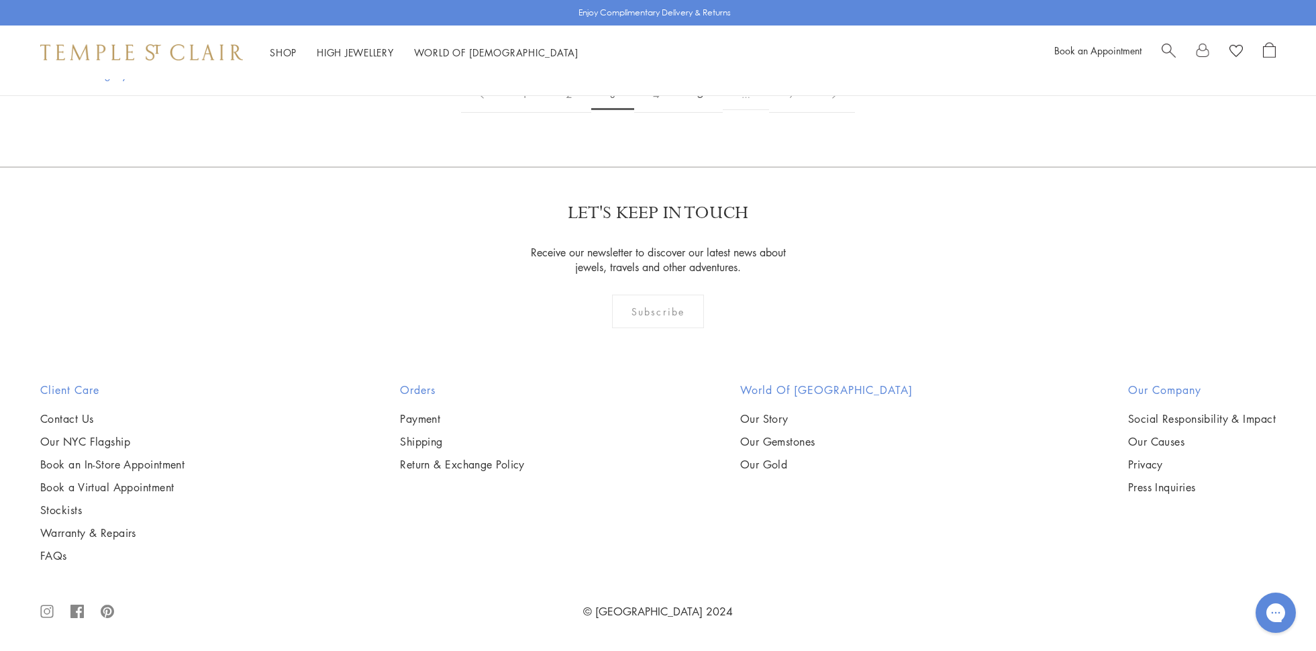
click at [703, 113] on link "5" at bounding box center [701, 94] width 44 height 37
click at [692, 113] on link "5" at bounding box center [701, 94] width 44 height 37
click at [700, 113] on link "5" at bounding box center [701, 94] width 44 height 37
